Goal: Find specific page/section: Find specific page/section

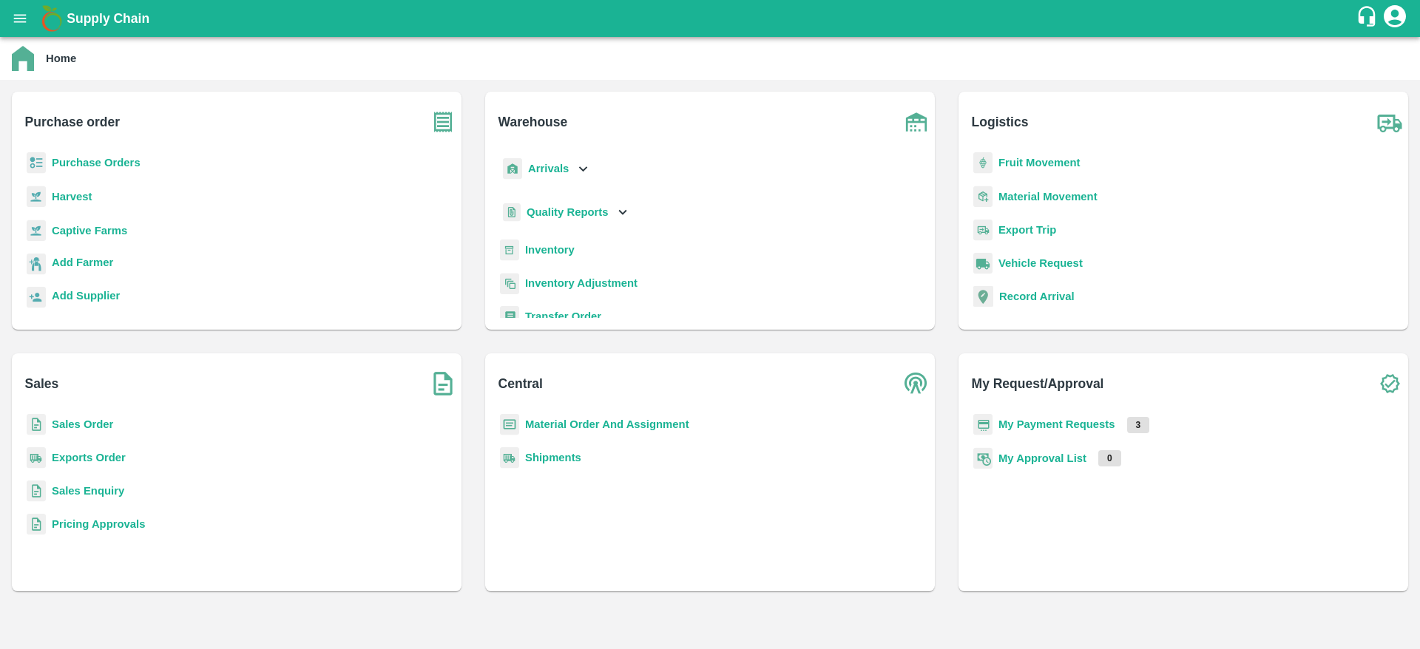
click at [100, 424] on b "Sales Order" at bounding box center [82, 425] width 61 height 12
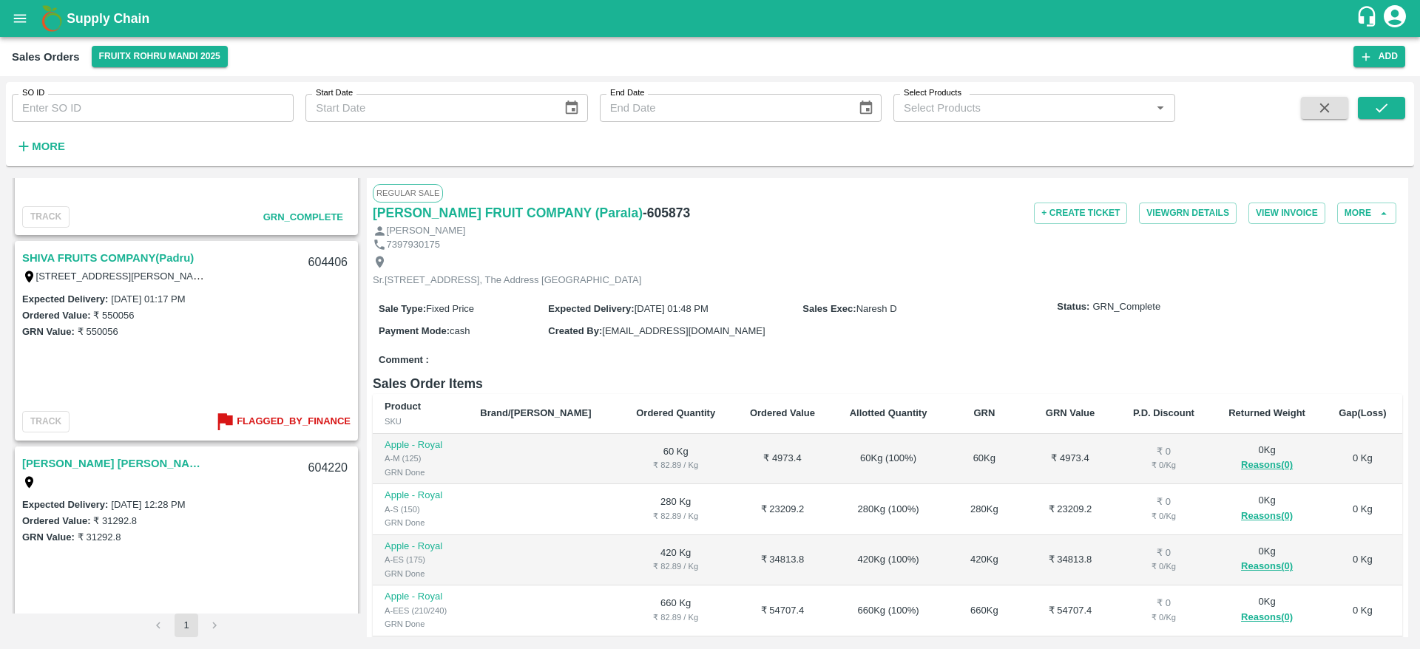
scroll to position [1004, 0]
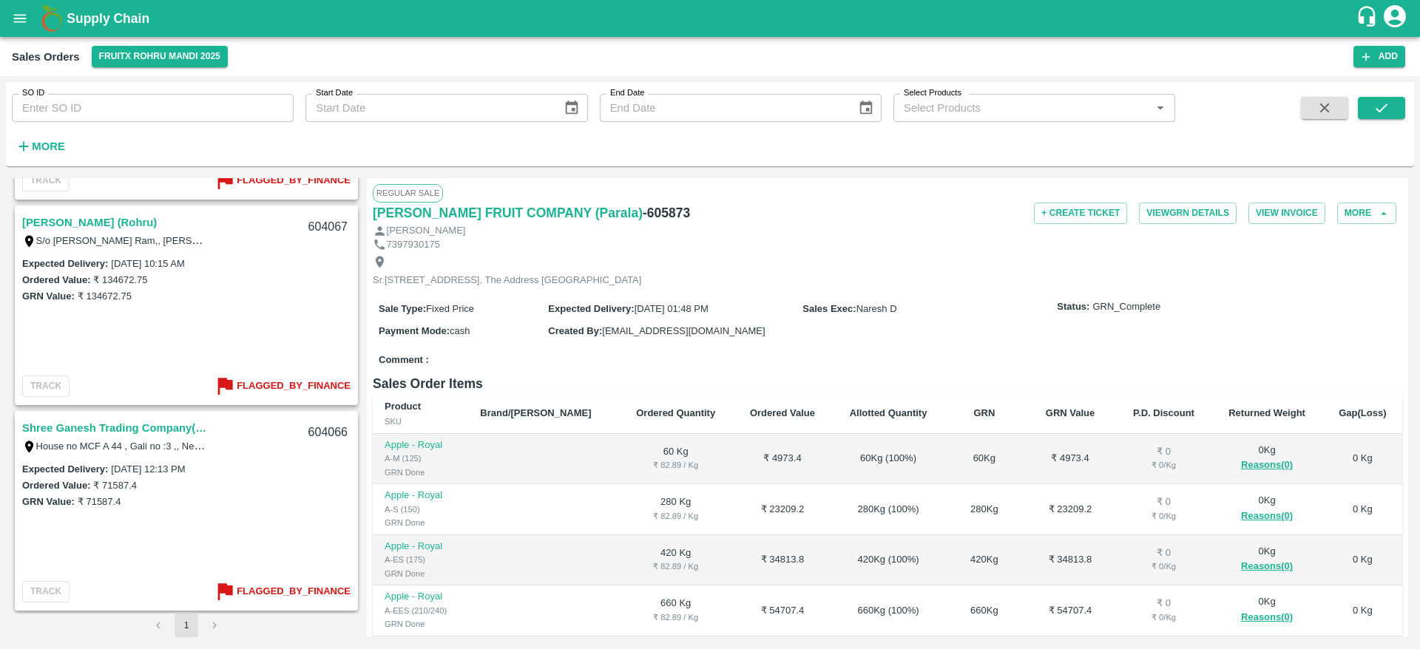
click at [214, 622] on li "pagination navigation" at bounding box center [214, 626] width 28 height 24
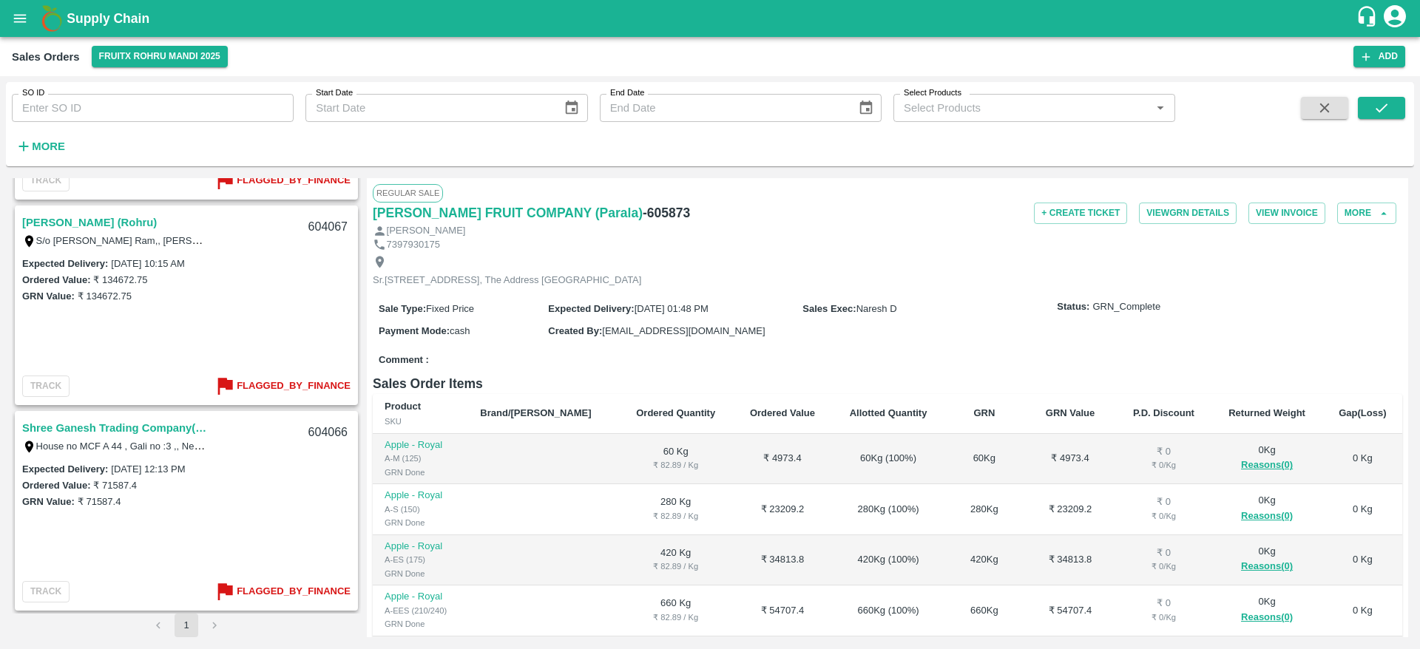
click at [214, 622] on li "pagination navigation" at bounding box center [214, 626] width 28 height 24
click at [213, 628] on li "pagination navigation" at bounding box center [214, 626] width 28 height 24
click at [21, 13] on icon "open drawer" at bounding box center [20, 18] width 16 height 16
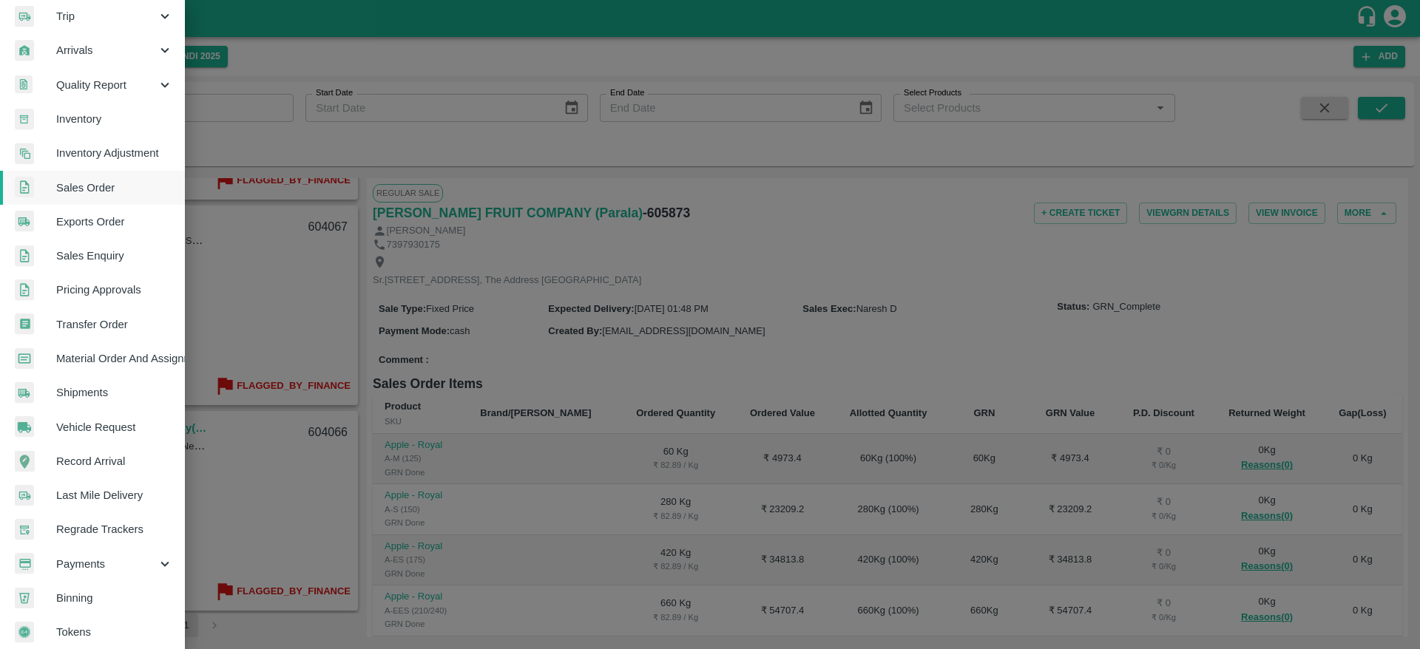
scroll to position [193, 0]
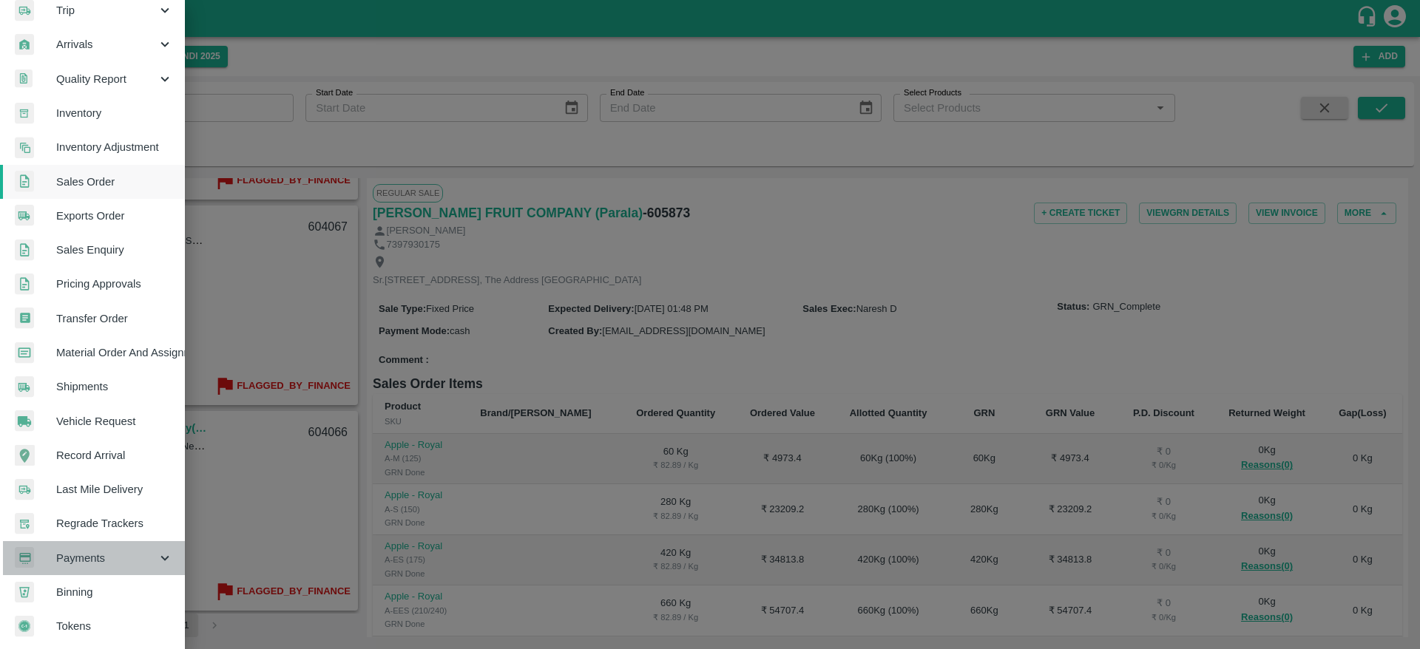
click at [161, 551] on icon at bounding box center [165, 558] width 16 height 16
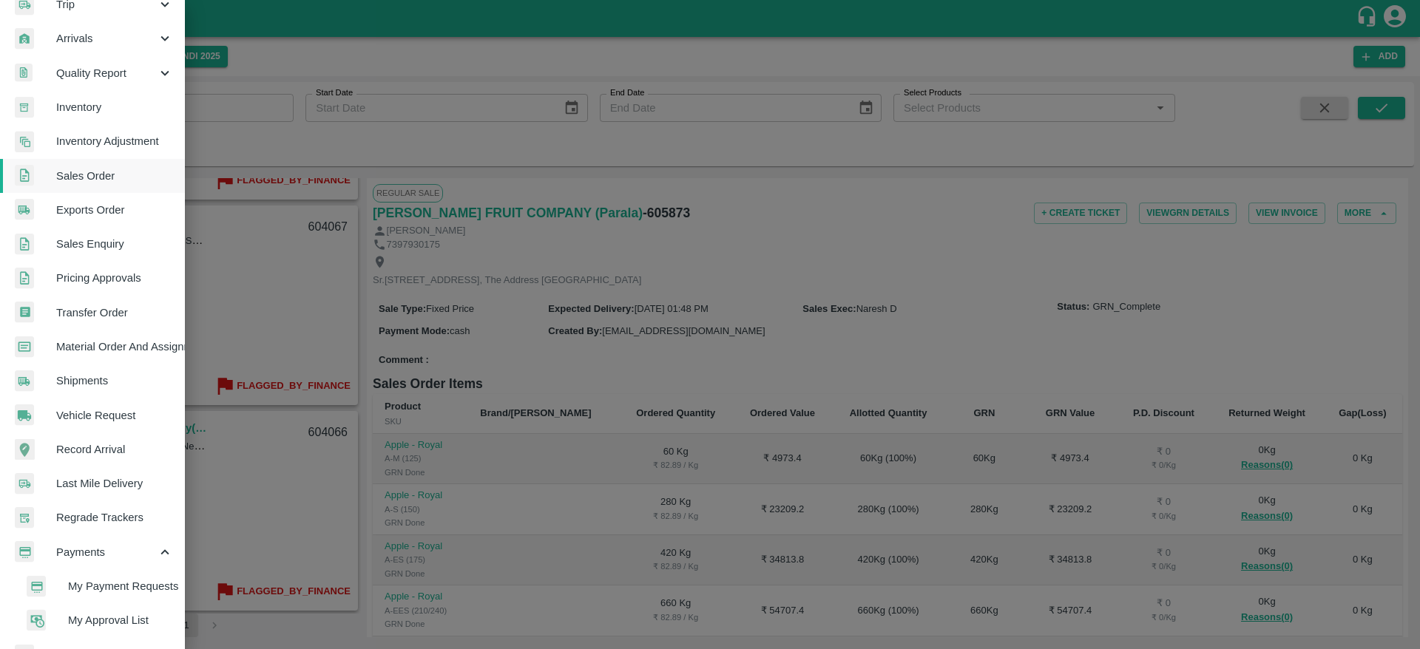
click at [114, 581] on span "My Payment Requests" at bounding box center [120, 586] width 105 height 16
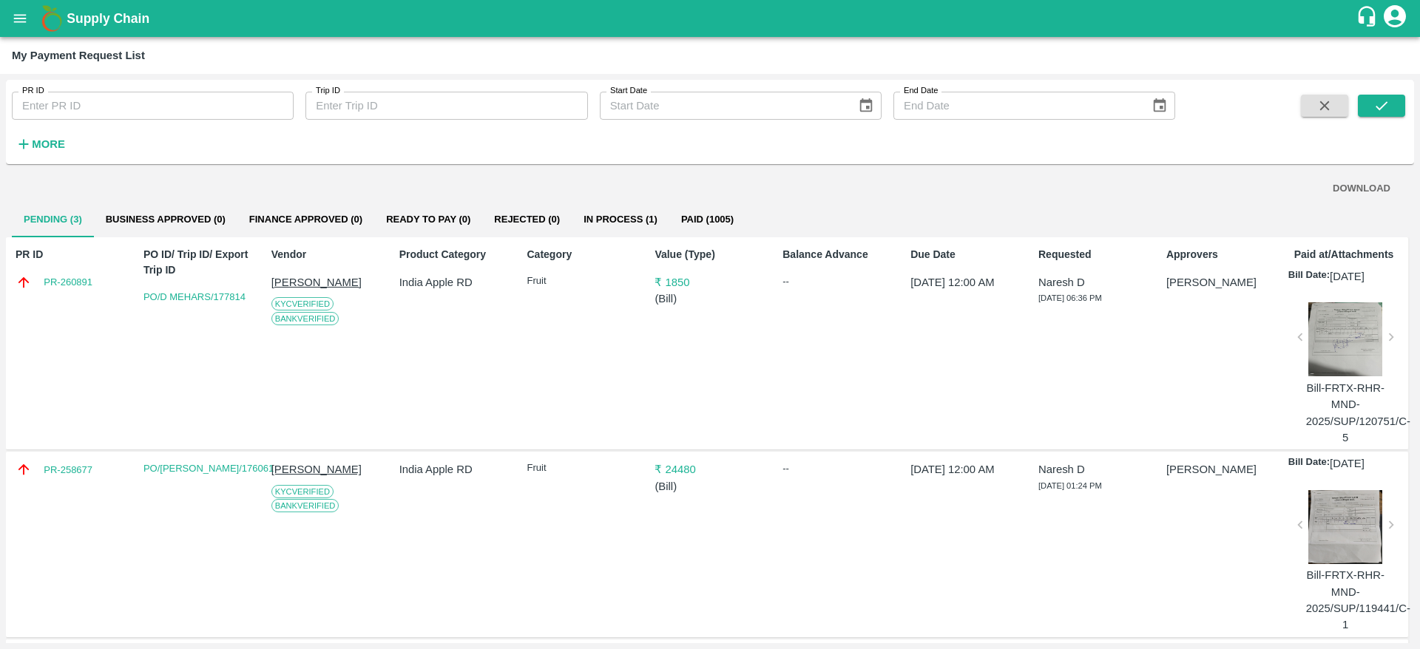
scroll to position [212, 0]
